Goal: Information Seeking & Learning: Compare options

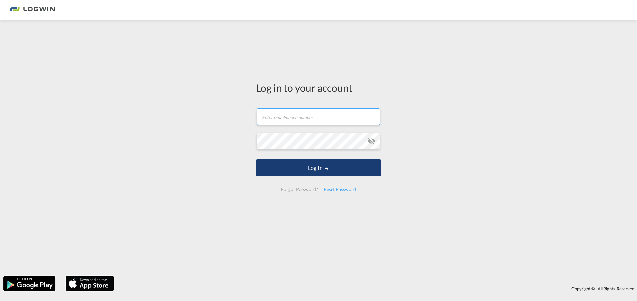
type input "[EMAIL_ADDRESS][PERSON_NAME][DOMAIN_NAME]"
click at [325, 168] on md-icon "LOGIN" at bounding box center [326, 168] width 5 height 5
